Goal: Use online tool/utility: Utilize a website feature to perform a specific function

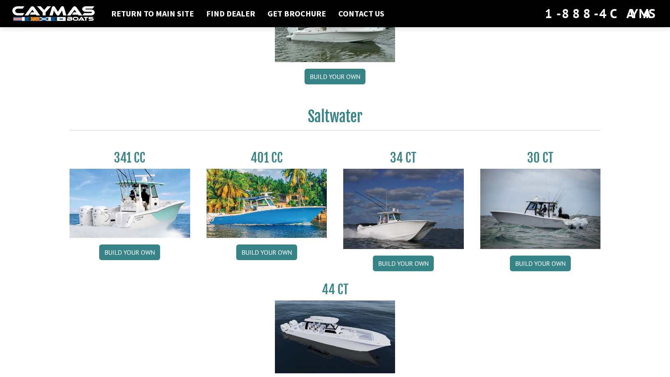
scroll to position [288, 0]
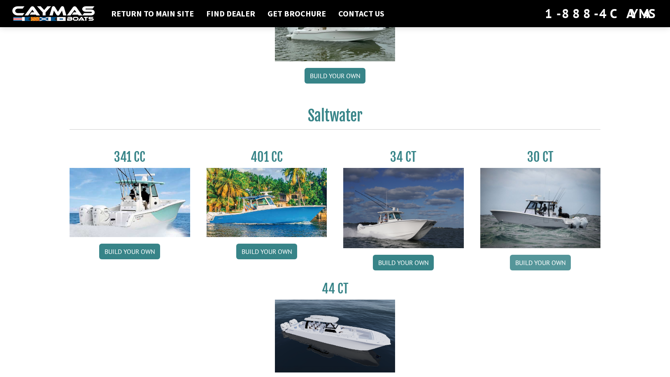
click at [564, 261] on link "Build your own" at bounding box center [540, 263] width 61 height 16
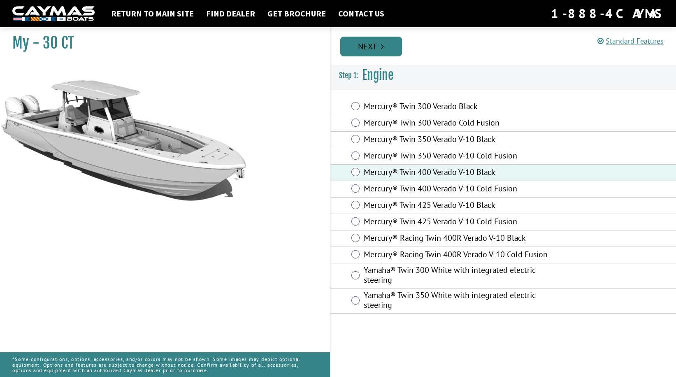
click at [381, 50] on link "Next" at bounding box center [371, 47] width 62 height 20
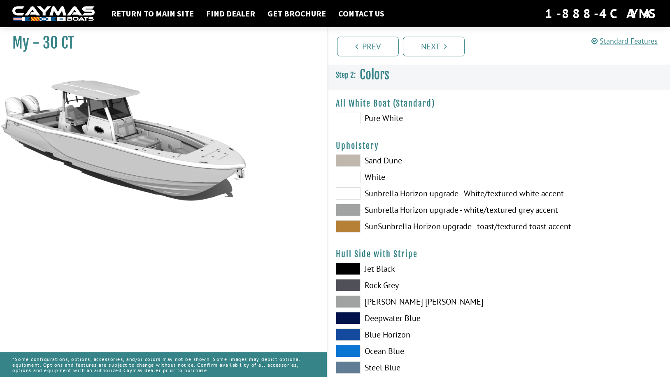
click at [357, 159] on span at bounding box center [348, 160] width 25 height 12
click at [345, 180] on span at bounding box center [348, 177] width 25 height 12
click at [345, 227] on span at bounding box center [348, 226] width 25 height 12
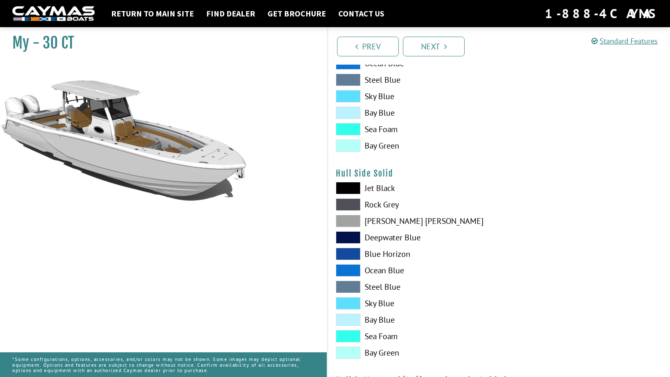
scroll to position [288, 0]
click at [352, 218] on span at bounding box center [348, 220] width 25 height 12
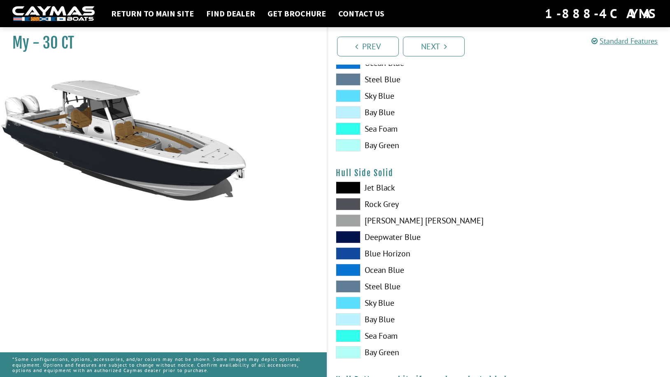
click at [352, 204] on span at bounding box center [348, 204] width 25 height 12
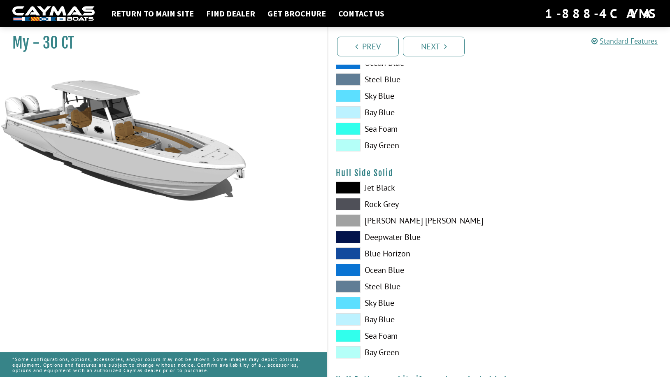
click at [340, 217] on span at bounding box center [348, 220] width 25 height 12
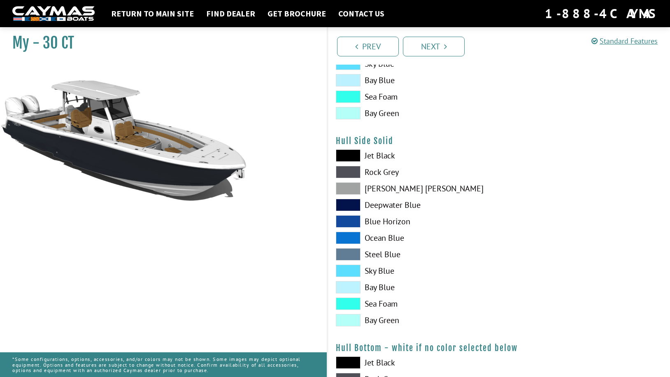
scroll to position [370, 0]
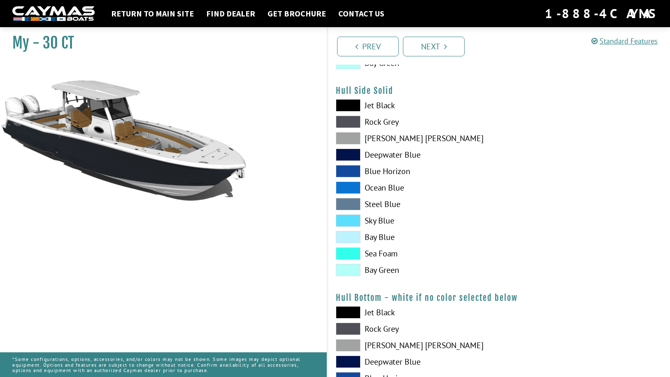
click at [354, 240] on span at bounding box center [348, 237] width 25 height 12
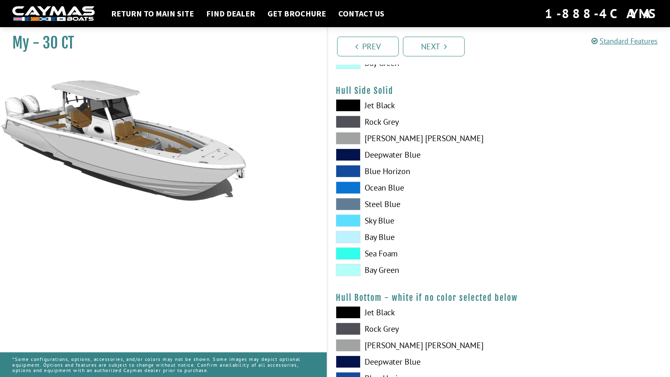
click at [354, 222] on span at bounding box center [348, 220] width 25 height 12
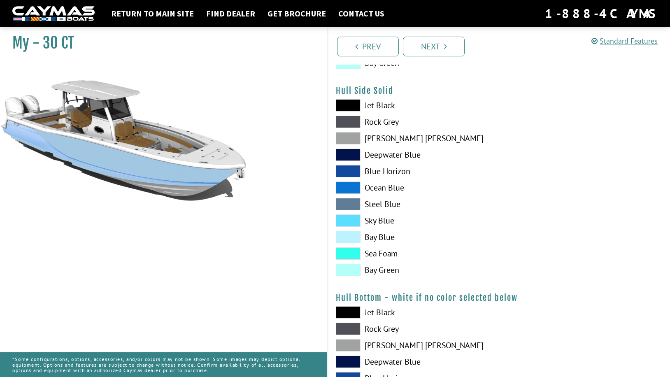
click at [356, 237] on span at bounding box center [348, 237] width 25 height 12
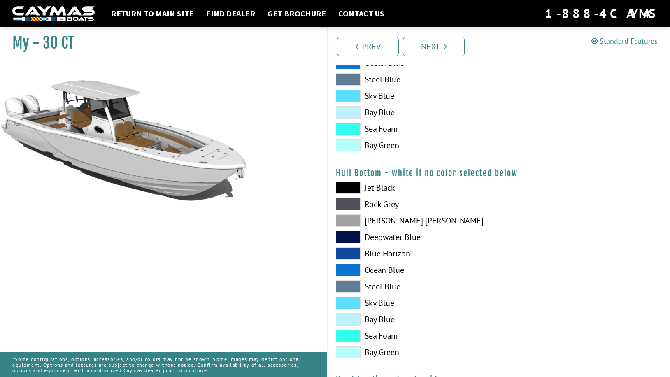
scroll to position [535, 0]
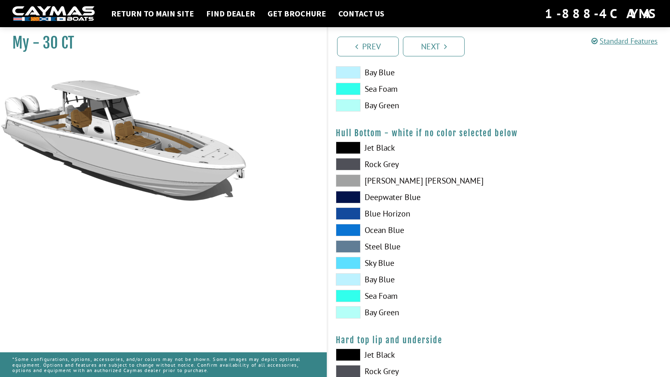
click at [353, 262] on span at bounding box center [348, 263] width 25 height 12
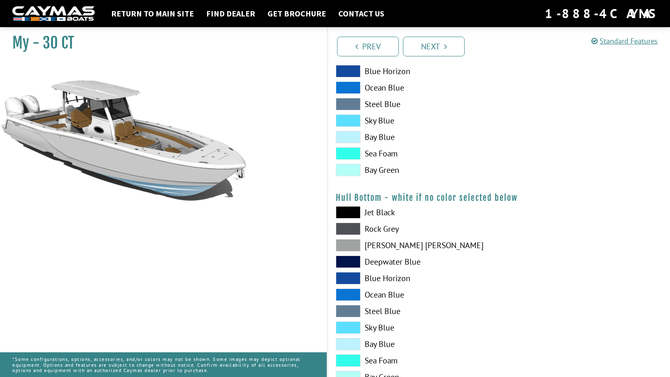
scroll to position [453, 0]
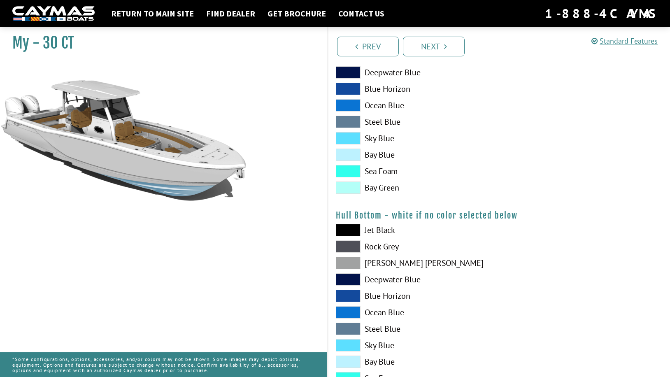
click at [352, 176] on span at bounding box center [348, 171] width 25 height 12
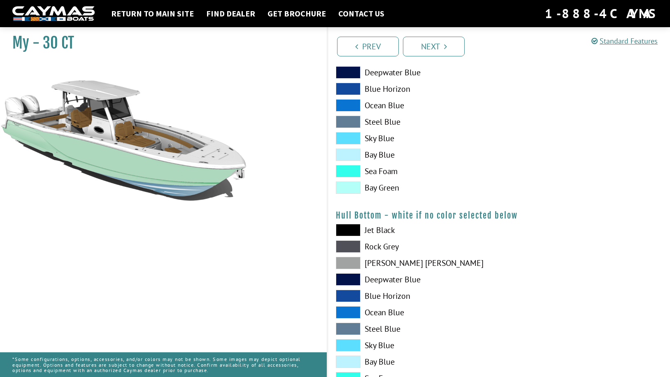
click at [342, 136] on span at bounding box center [348, 138] width 25 height 12
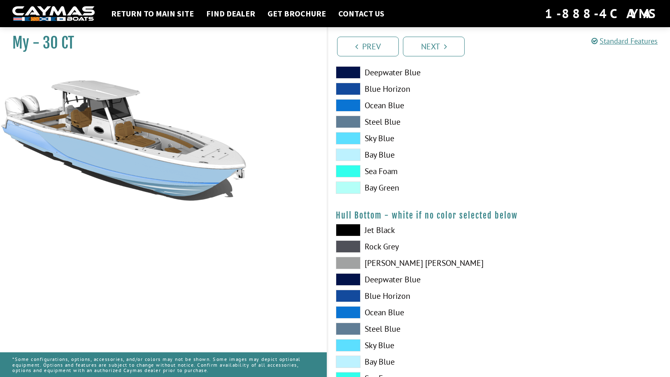
click at [347, 172] on span at bounding box center [348, 171] width 25 height 12
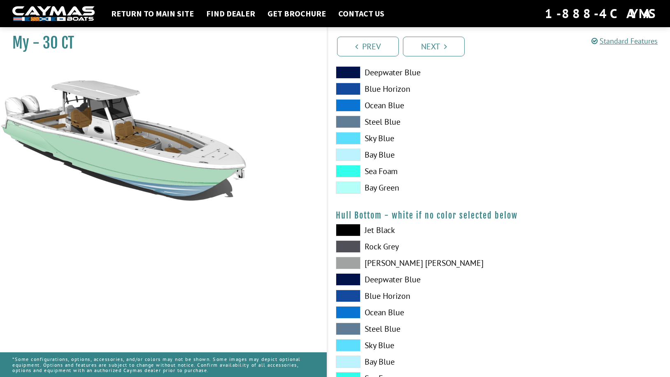
click at [350, 182] on span at bounding box center [348, 188] width 25 height 12
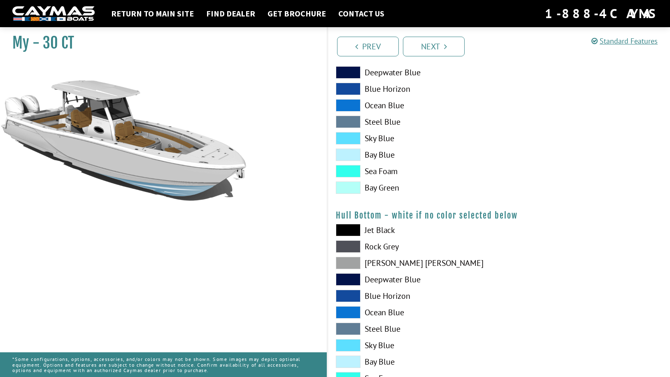
click at [350, 182] on span at bounding box center [348, 188] width 25 height 12
click at [350, 183] on span at bounding box center [348, 188] width 25 height 12
click at [349, 173] on span at bounding box center [348, 171] width 25 height 12
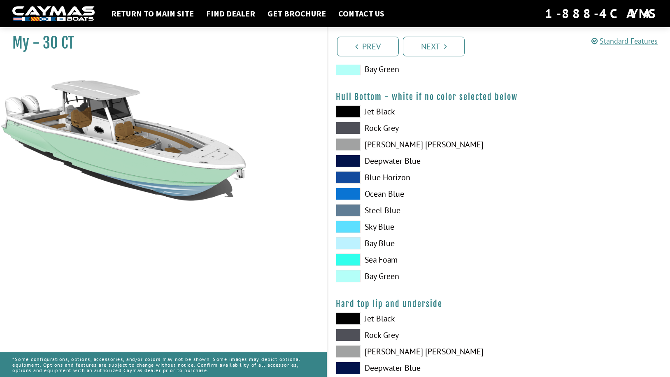
scroll to position [576, 0]
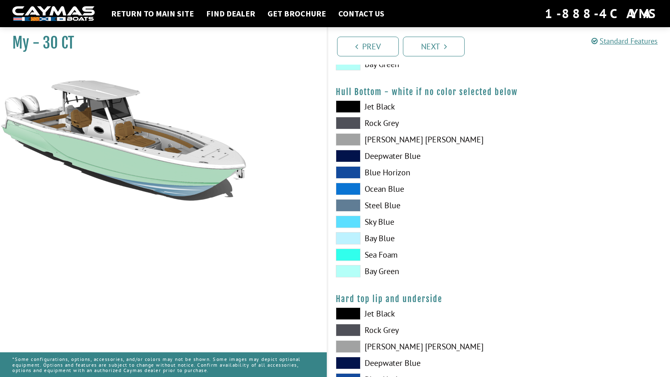
click at [349, 252] on span at bounding box center [348, 255] width 25 height 12
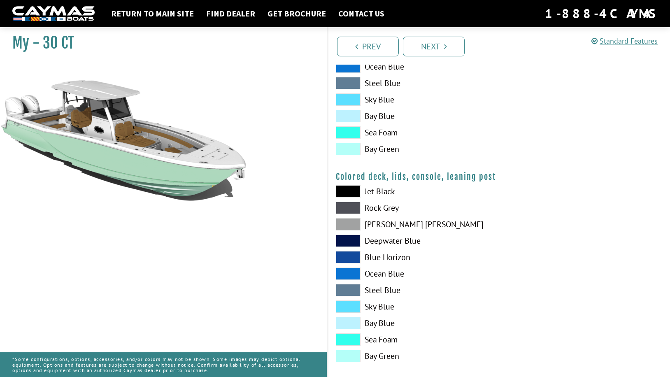
scroll to position [915, 0]
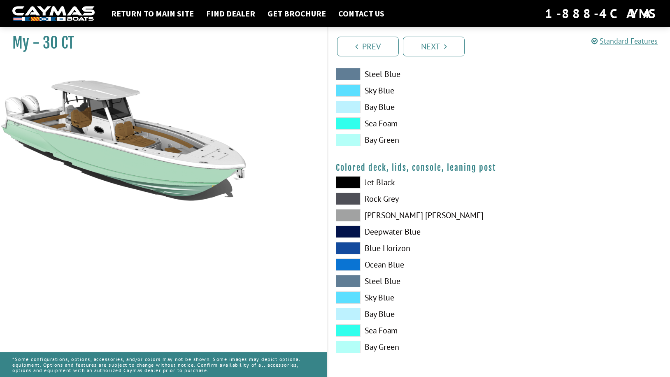
click at [352, 332] on span at bounding box center [348, 330] width 25 height 12
click at [457, 275] on label "Steel Blue" at bounding box center [413, 281] width 155 height 12
click at [534, 266] on div at bounding box center [584, 266] width 171 height 181
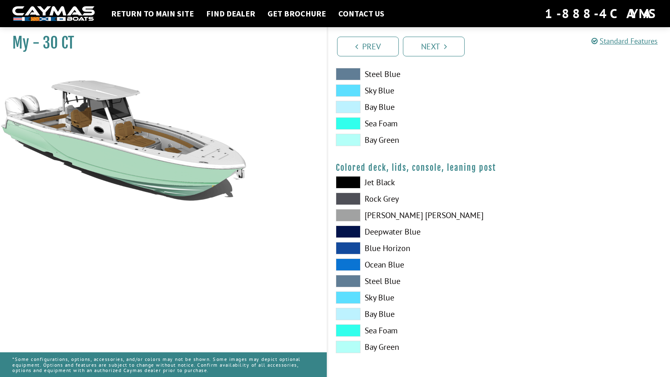
click at [534, 266] on div at bounding box center [584, 266] width 171 height 181
click at [531, 214] on div at bounding box center [584, 266] width 171 height 181
click at [447, 49] on link "Next" at bounding box center [434, 47] width 62 height 20
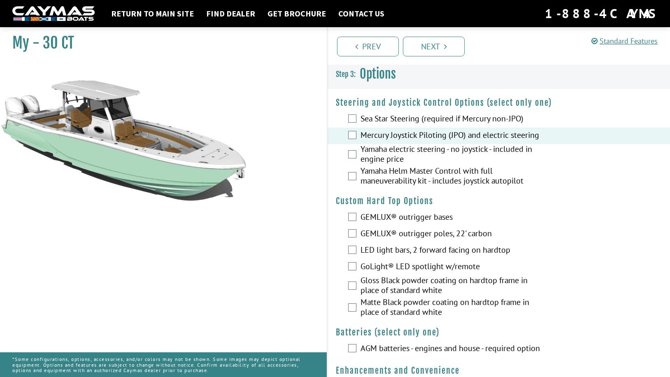
scroll to position [0, 0]
